Goal: Browse casually: Explore the website without a specific task or goal

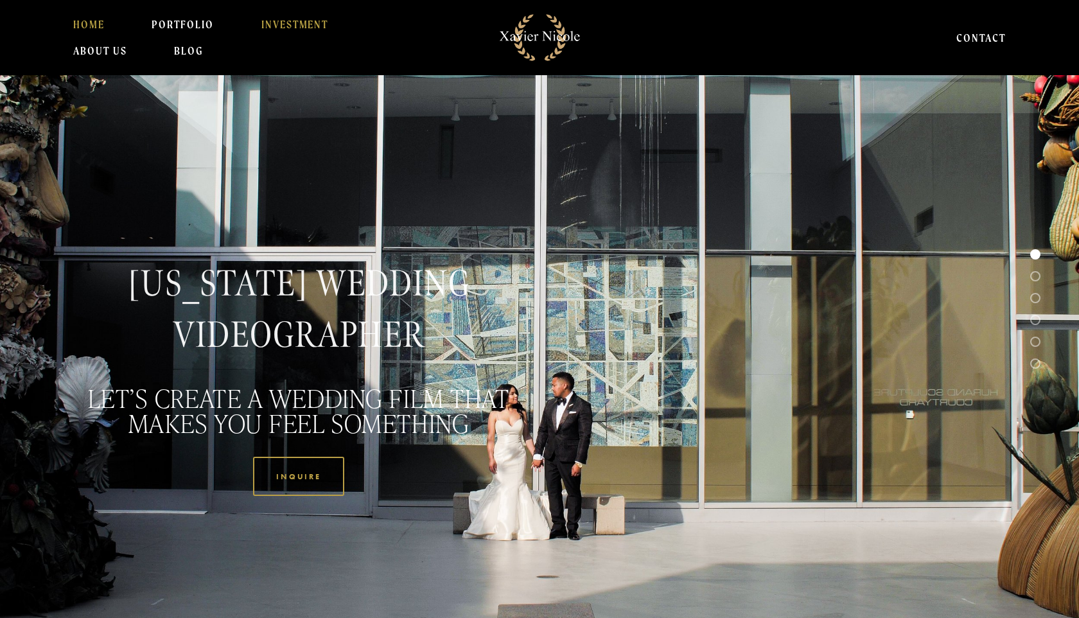
click at [278, 24] on link "INVESTMENT" at bounding box center [294, 25] width 67 height 26
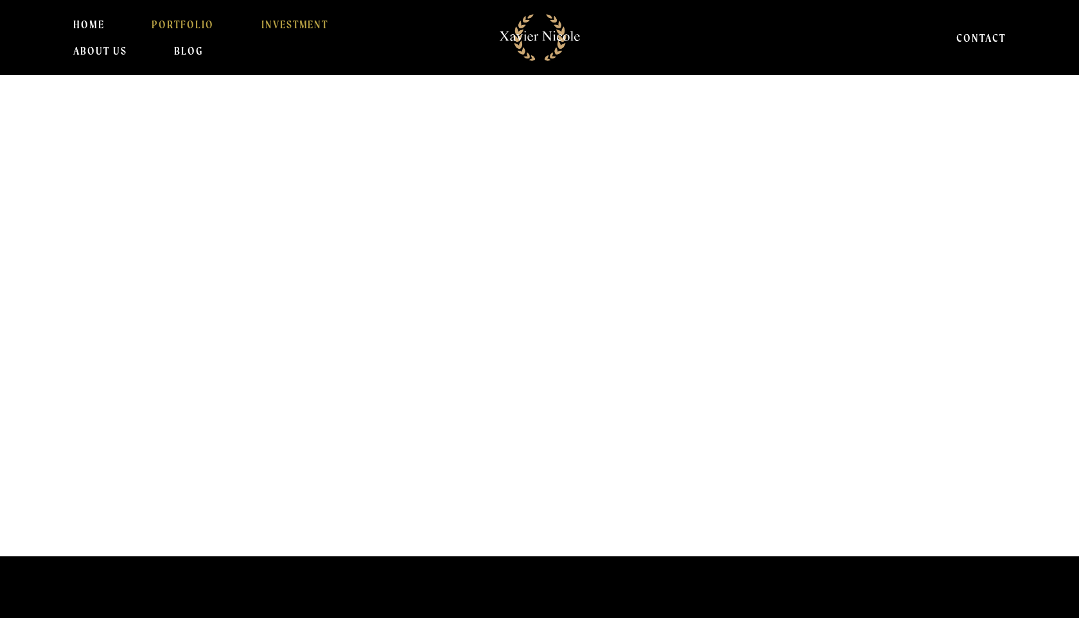
click at [189, 19] on link "PORTFOLIO" at bounding box center [183, 25] width 62 height 26
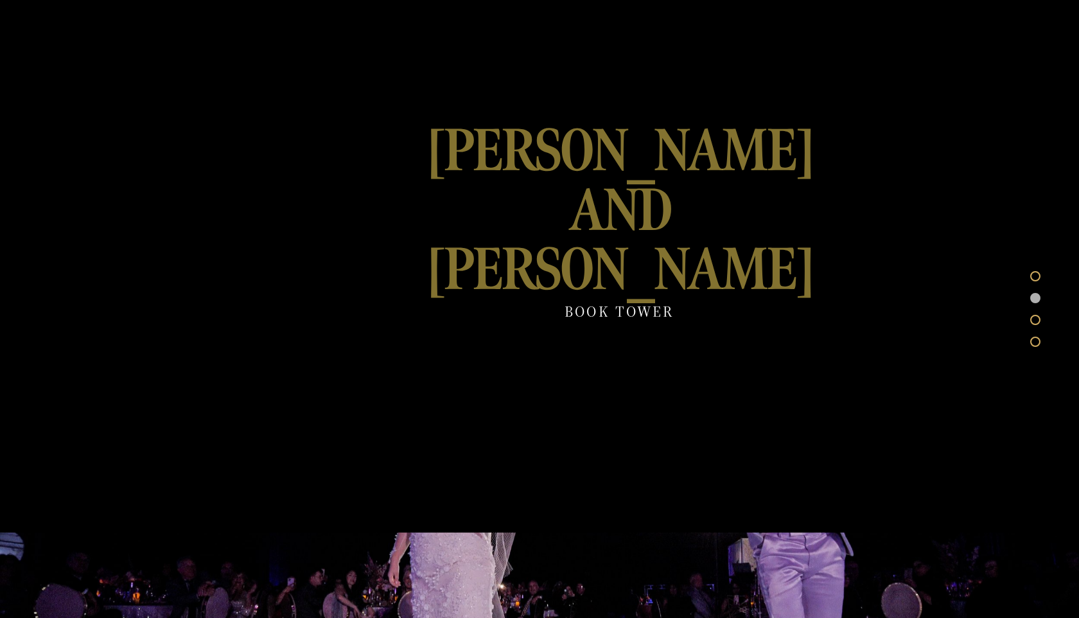
scroll to position [2004, 0]
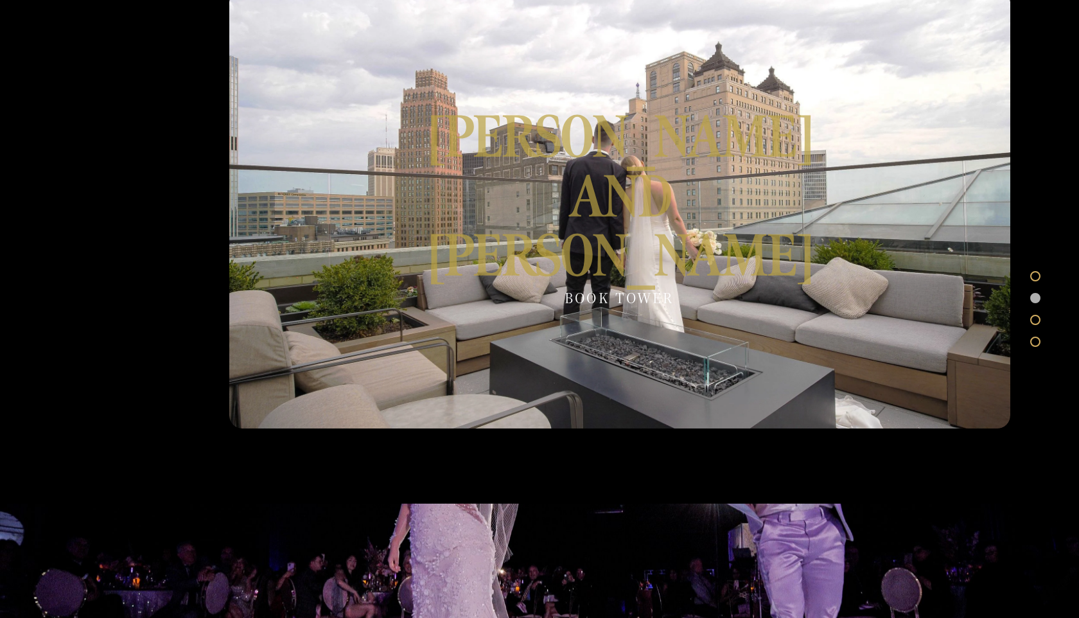
click at [738, 184] on div at bounding box center [619, 208] width 781 height 439
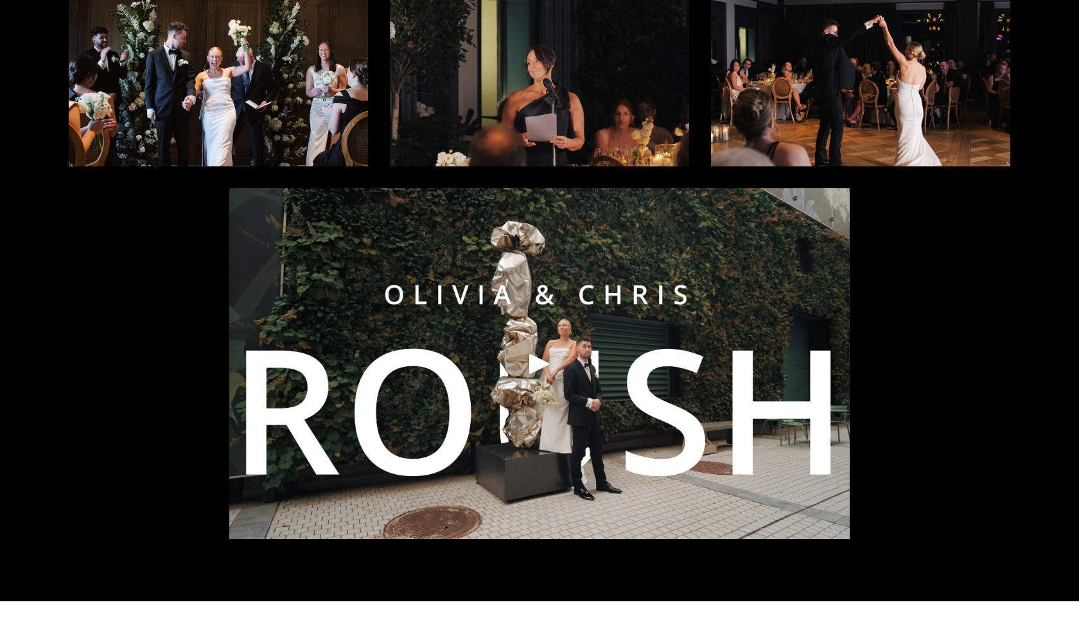
scroll to position [205, 0]
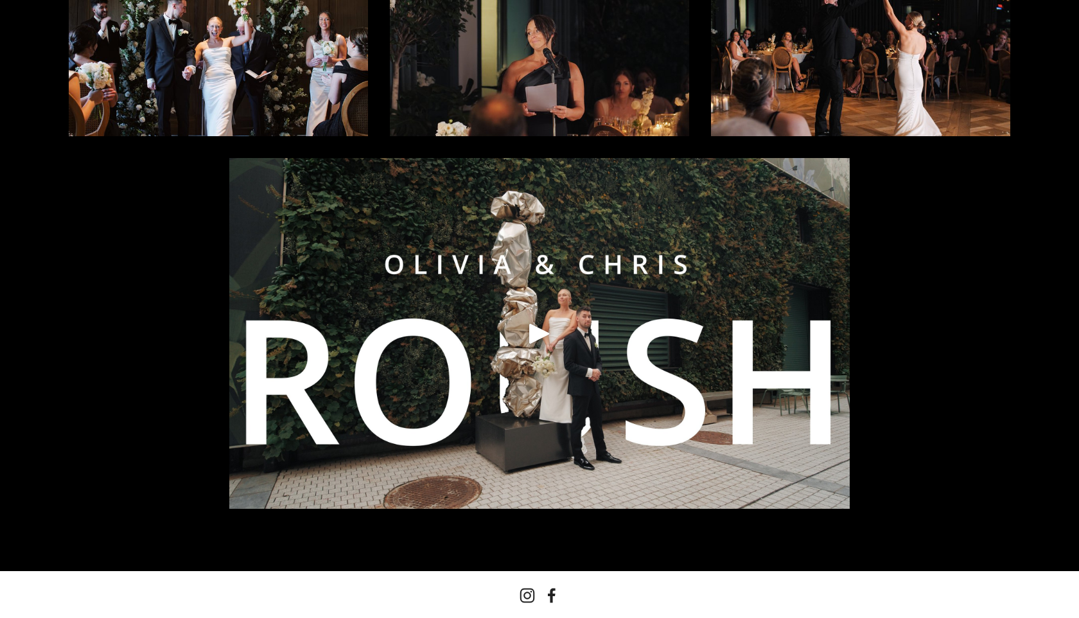
click at [491, 414] on div at bounding box center [539, 333] width 620 height 351
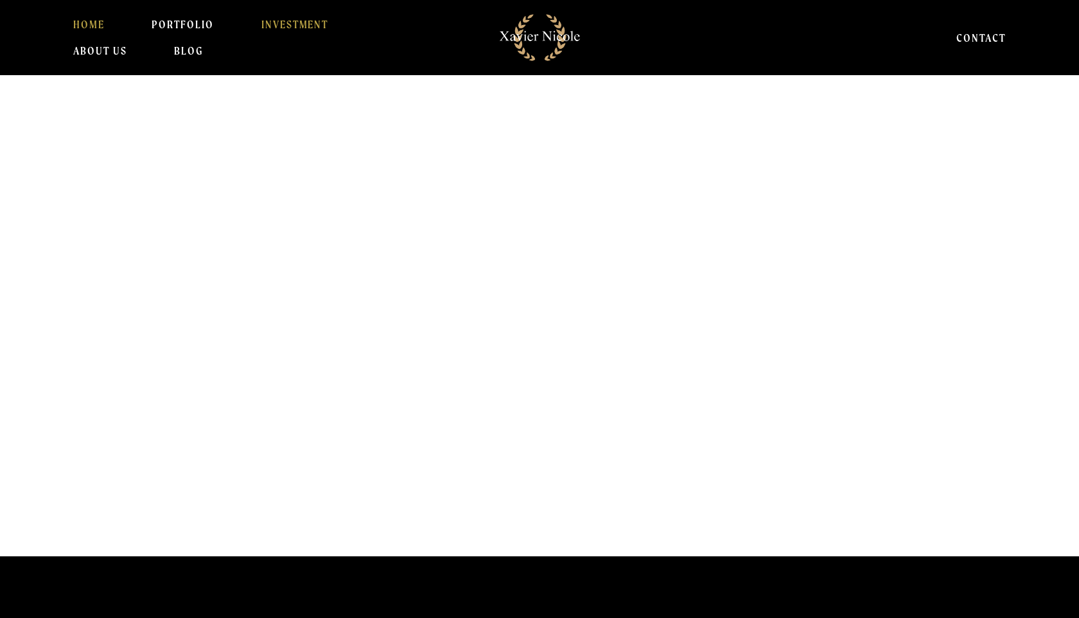
click at [87, 19] on link "HOME" at bounding box center [88, 25] width 31 height 26
